Goal: Task Accomplishment & Management: Manage account settings

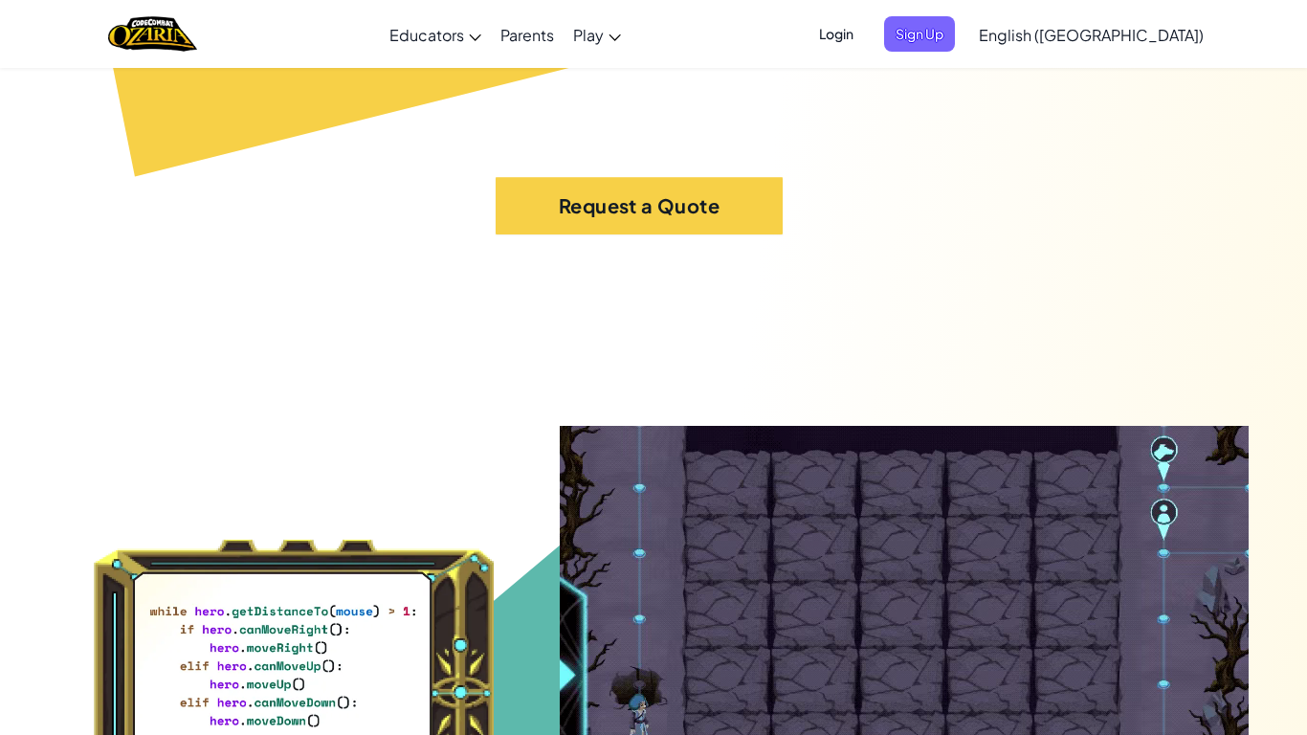
scroll to position [14971, 0]
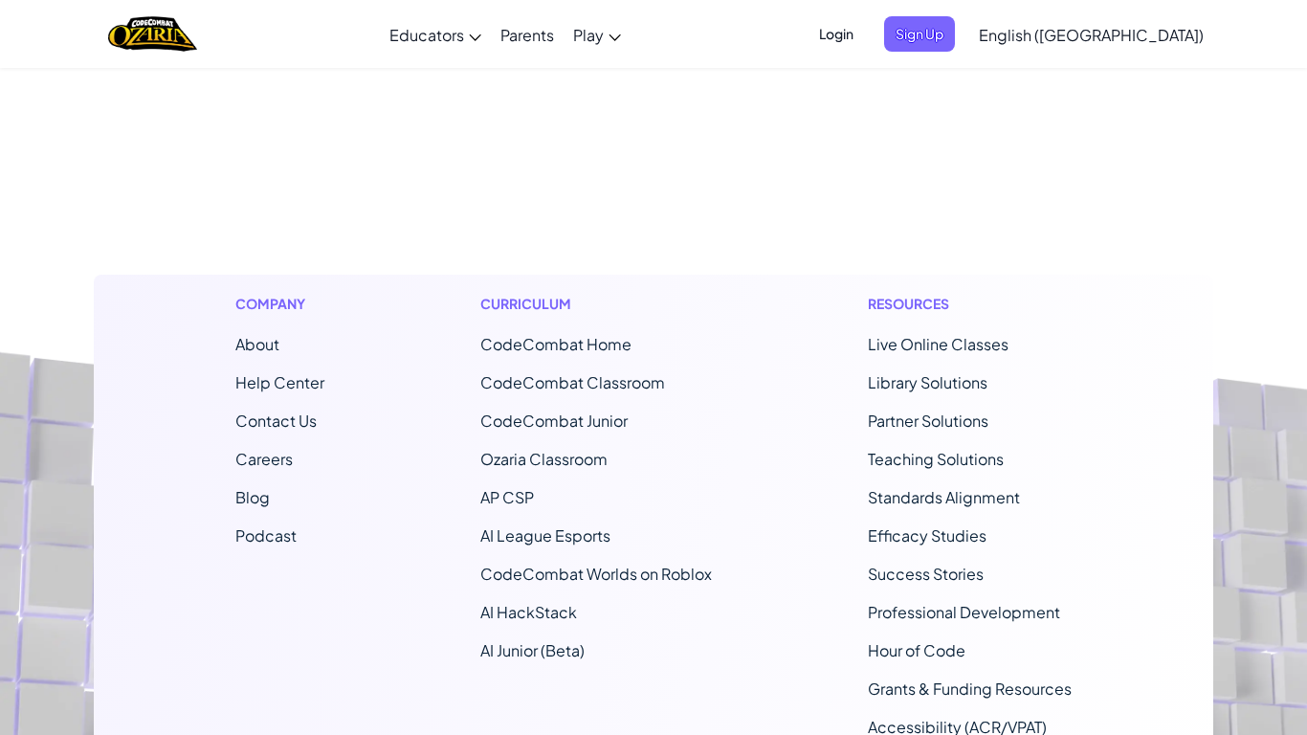
click at [427, 275] on div "Company About Help Center Contact Us Careers Blog Podcast Curriculum CodeCombat…" at bounding box center [654, 534] width 1120 height 518
click at [865, 39] on span "Login" at bounding box center [836, 33] width 57 height 35
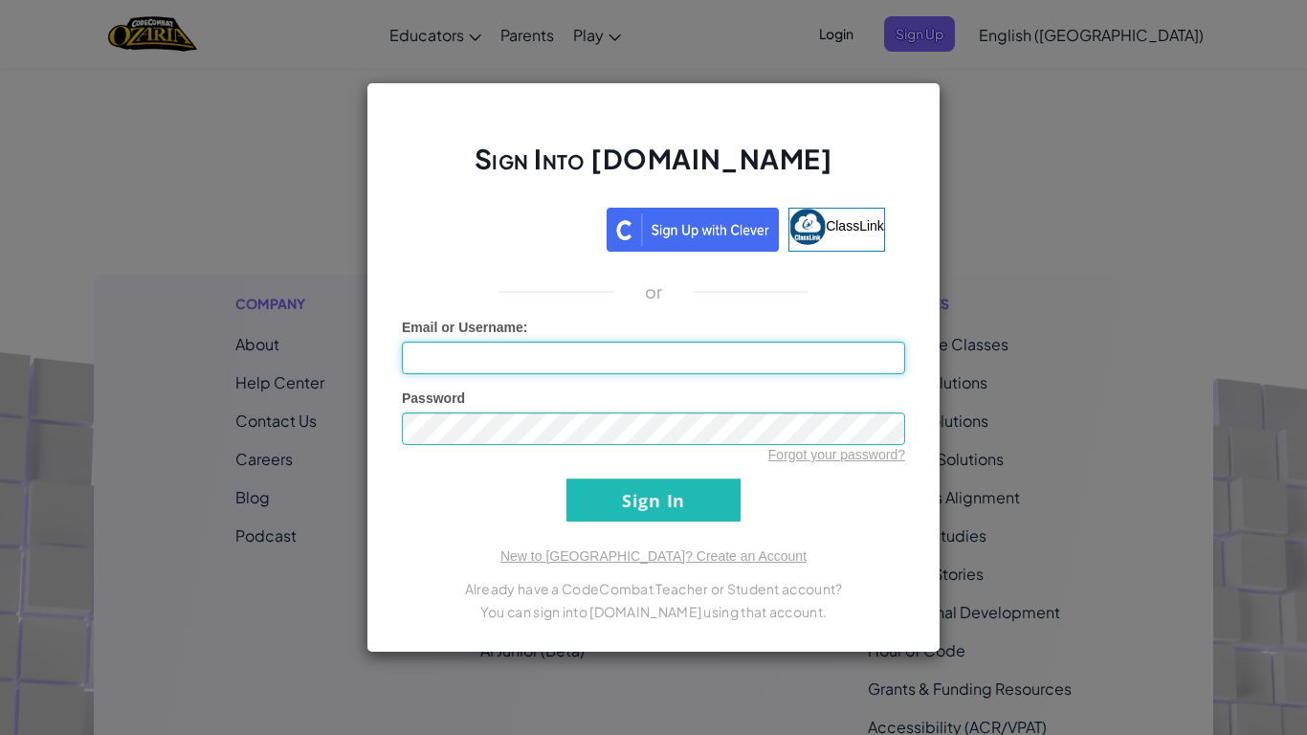
click at [621, 360] on input "Email or Username :" at bounding box center [653, 358] width 503 height 33
type input "xjacka211"
click at [607, 515] on input "Sign In" at bounding box center [654, 499] width 174 height 43
